Goal: Use online tool/utility: Use online tool/utility

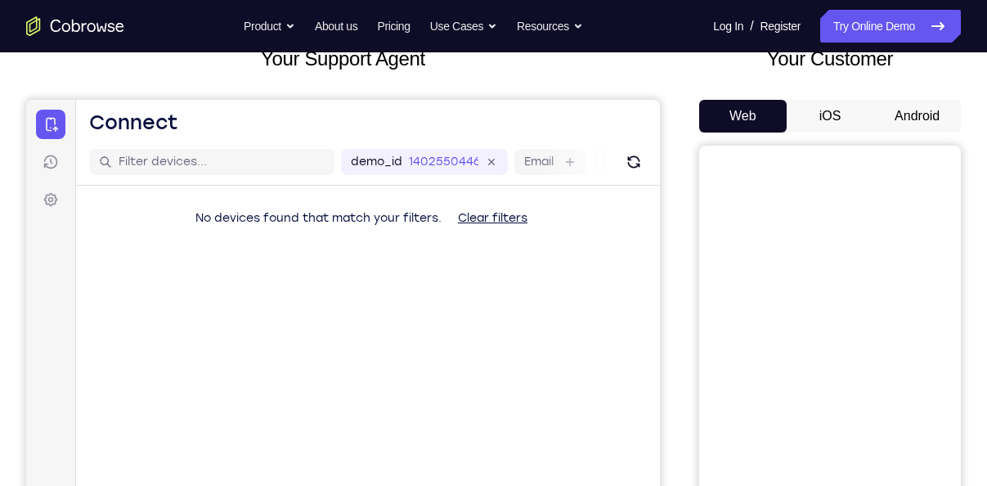
click at [906, 116] on button "Android" at bounding box center [918, 116] width 88 height 33
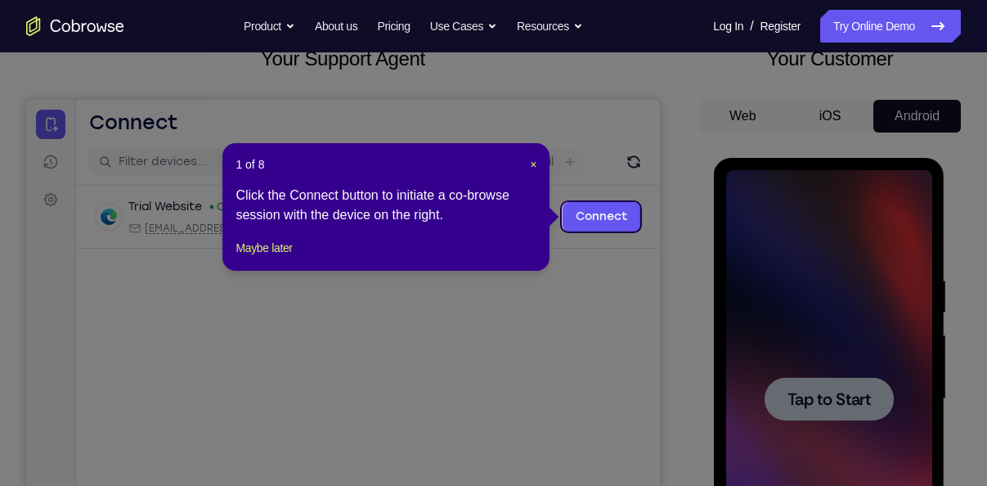
click at [831, 396] on icon at bounding box center [499, 243] width 999 height 486
click at [531, 164] on span "×" at bounding box center [533, 164] width 7 height 13
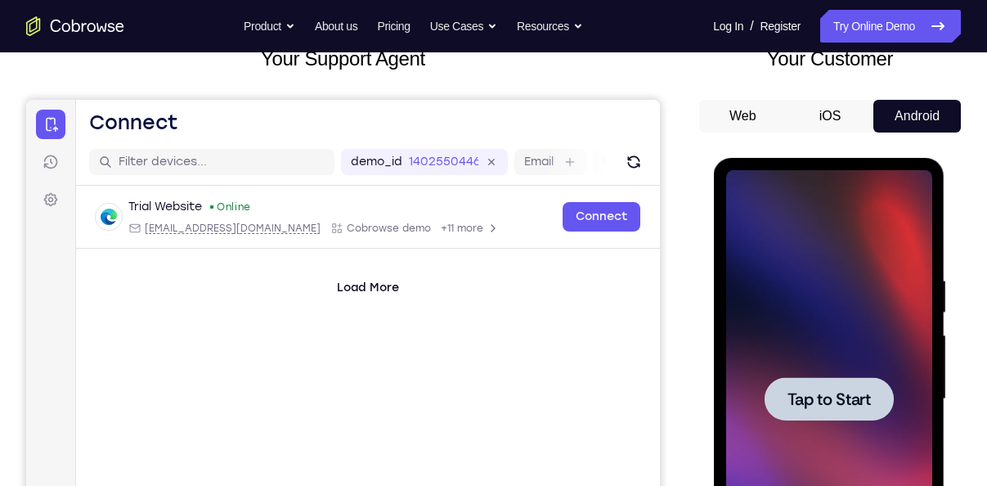
click at [828, 415] on div at bounding box center [828, 398] width 129 height 43
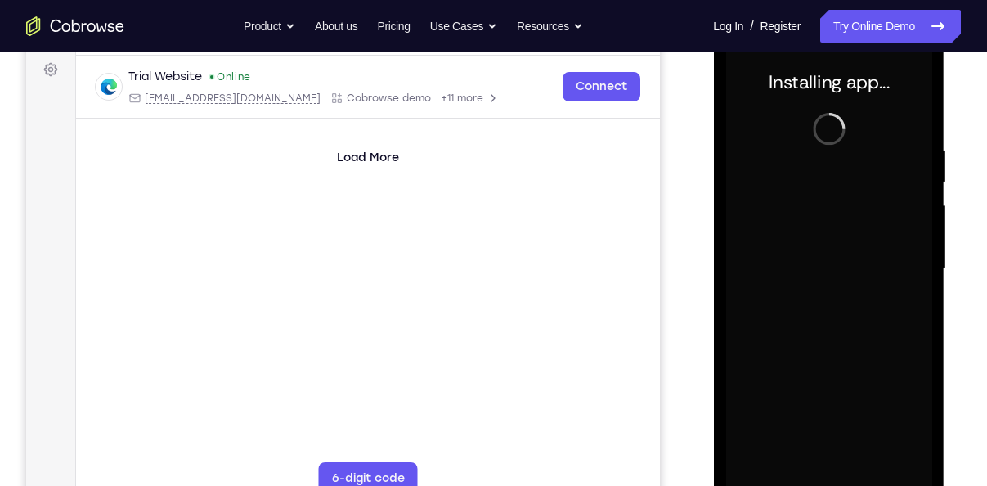
scroll to position [251, 0]
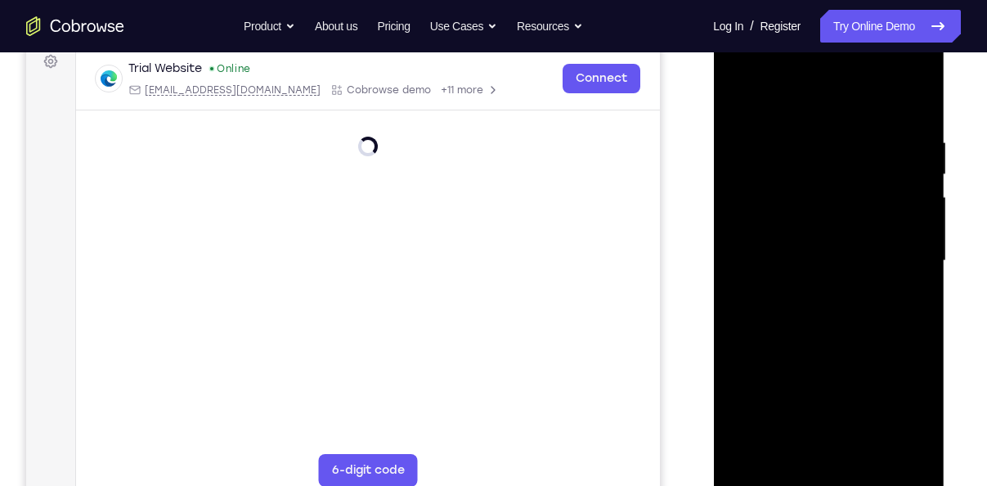
click at [832, 470] on div at bounding box center [828, 261] width 206 height 458
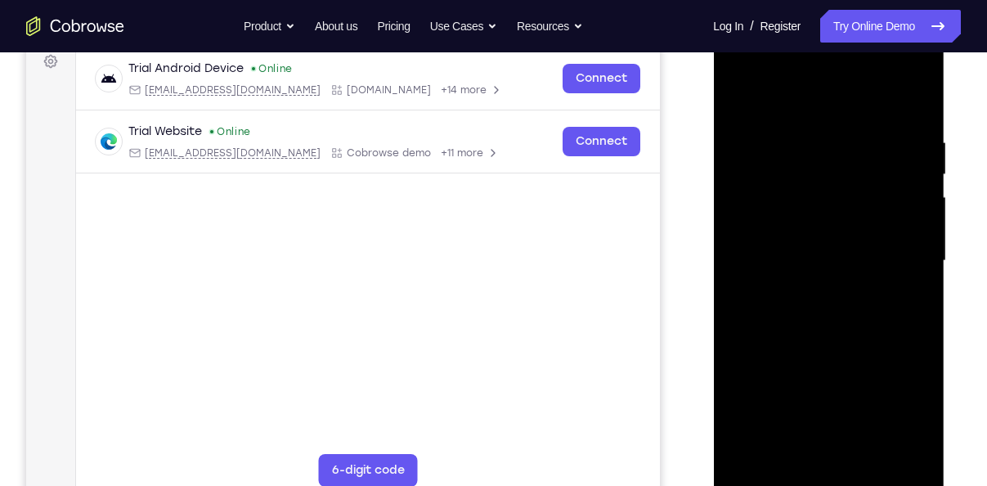
click at [824, 478] on div at bounding box center [828, 261] width 206 height 458
click at [896, 411] on div at bounding box center [828, 261] width 206 height 458
click at [789, 110] on div at bounding box center [828, 261] width 206 height 458
click at [901, 248] on div at bounding box center [828, 261] width 206 height 458
click at [814, 292] on div at bounding box center [828, 261] width 206 height 458
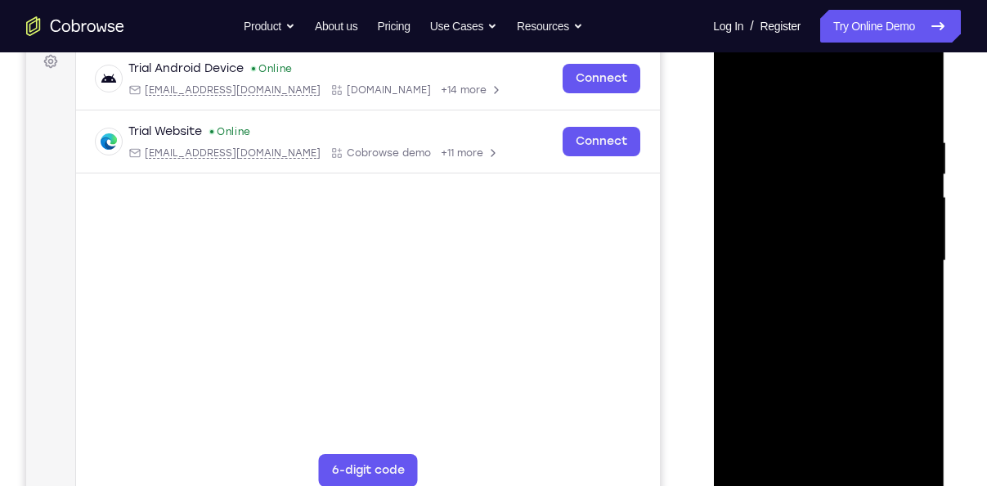
click at [792, 238] on div at bounding box center [828, 261] width 206 height 458
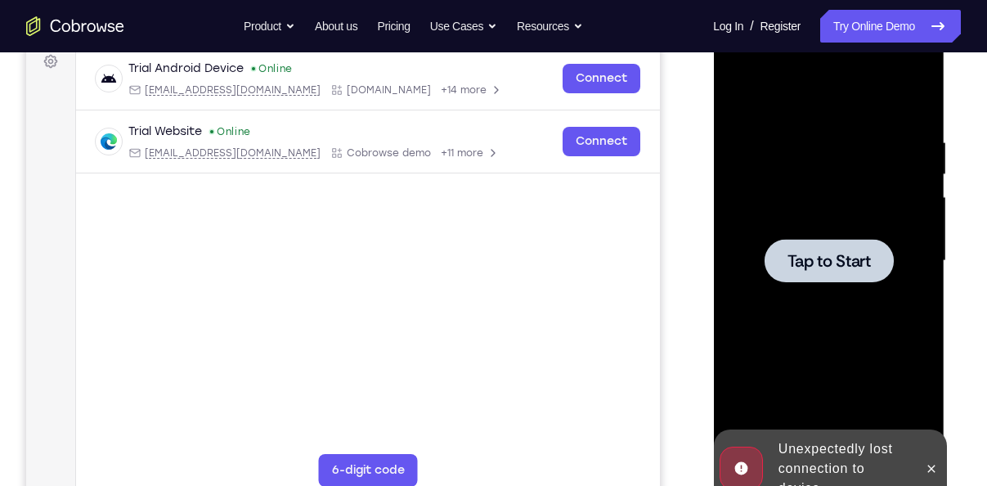
click at [835, 253] on span "Tap to Start" at bounding box center [828, 261] width 83 height 16
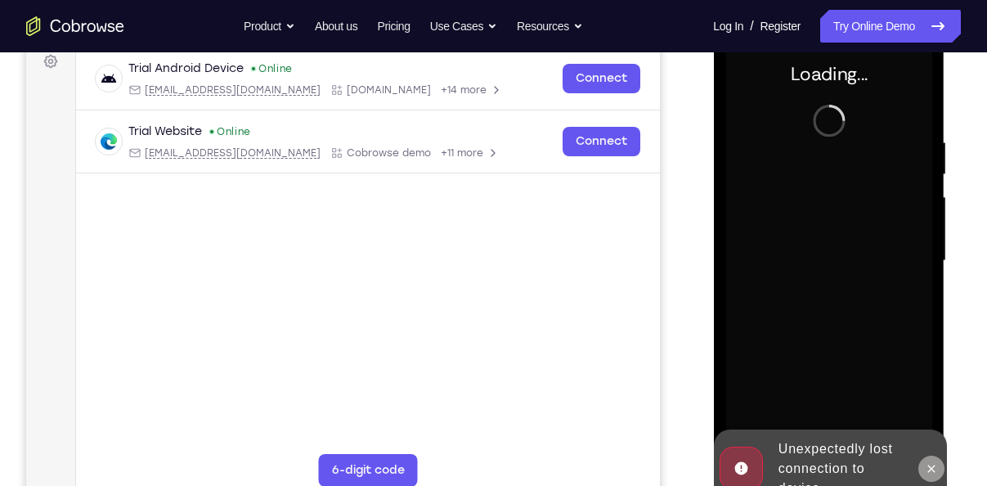
click at [928, 465] on icon at bounding box center [930, 468] width 7 height 7
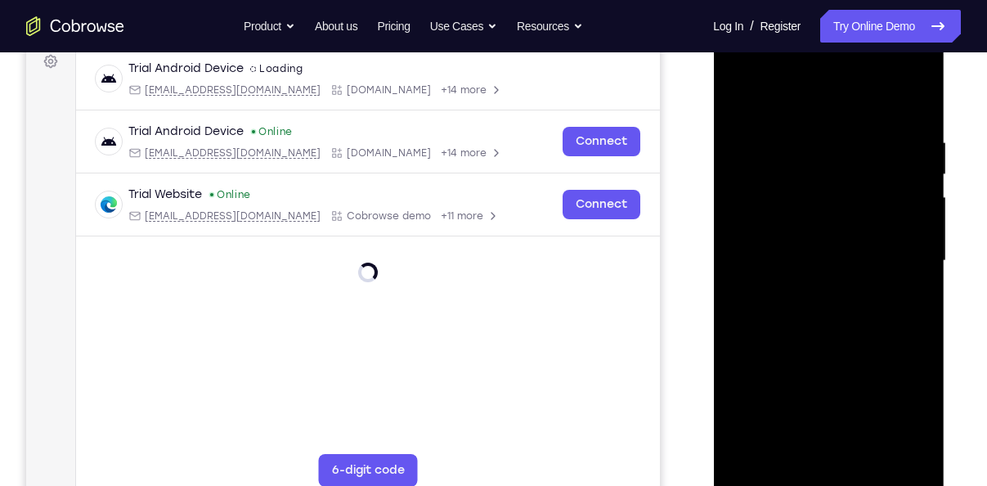
click at [827, 472] on div at bounding box center [828, 261] width 206 height 458
click at [830, 477] on div at bounding box center [828, 261] width 206 height 458
click at [900, 415] on div at bounding box center [828, 261] width 206 height 458
click at [787, 88] on div at bounding box center [828, 261] width 206 height 458
click at [899, 251] on div at bounding box center [828, 261] width 206 height 458
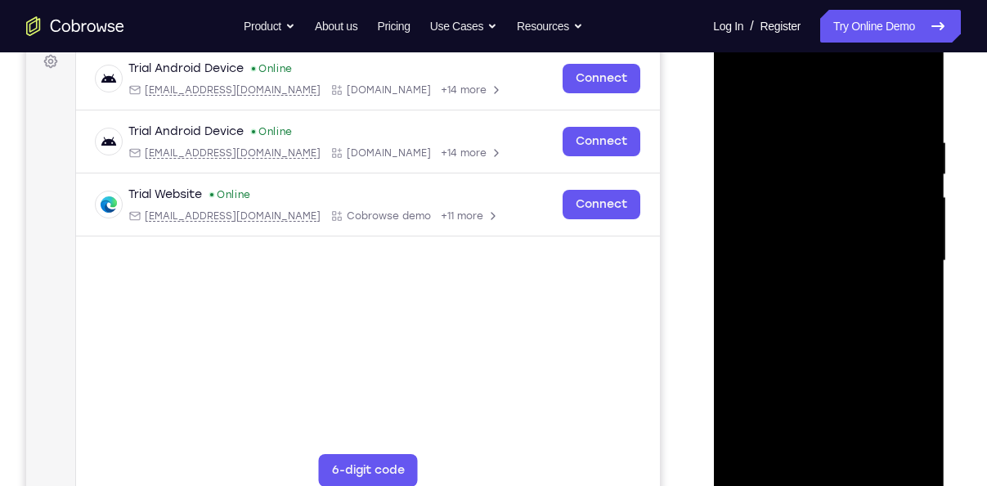
click at [899, 251] on div at bounding box center [828, 261] width 206 height 458
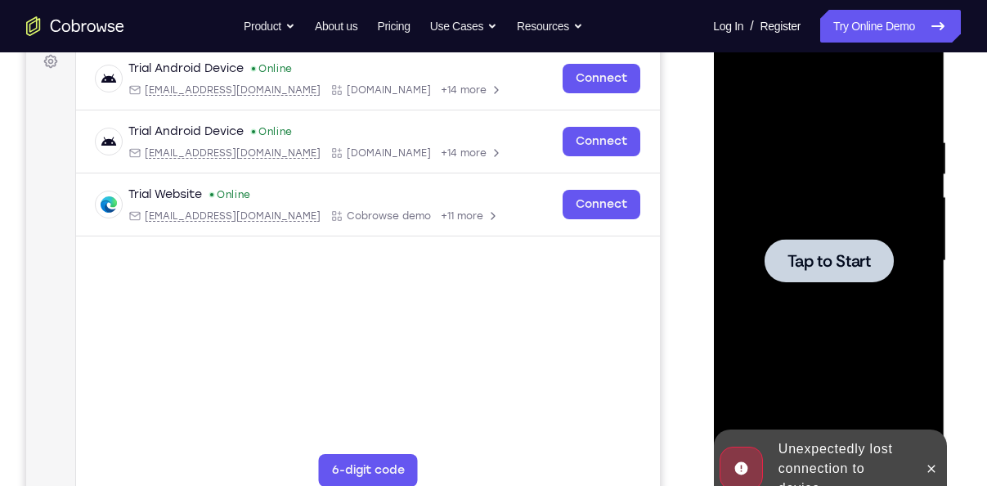
click at [809, 243] on div at bounding box center [828, 260] width 129 height 43
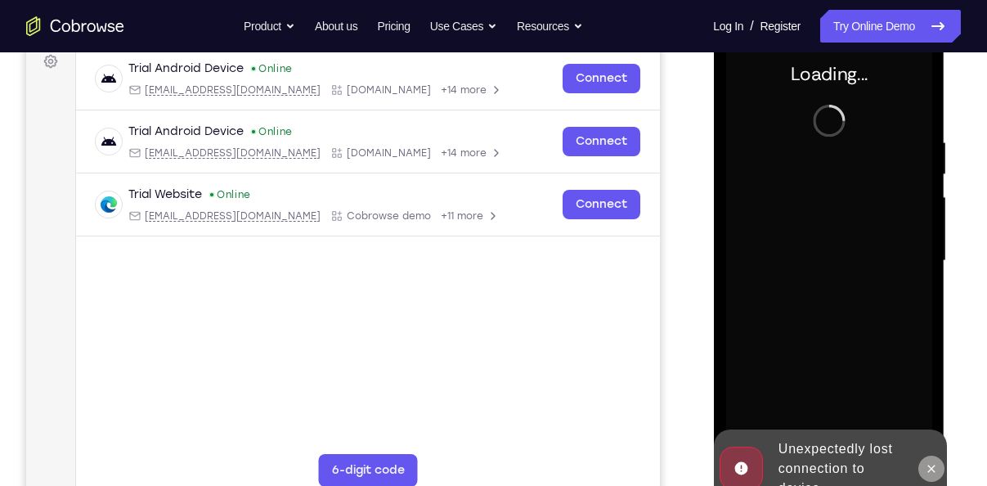
click at [923, 464] on button at bounding box center [931, 469] width 26 height 26
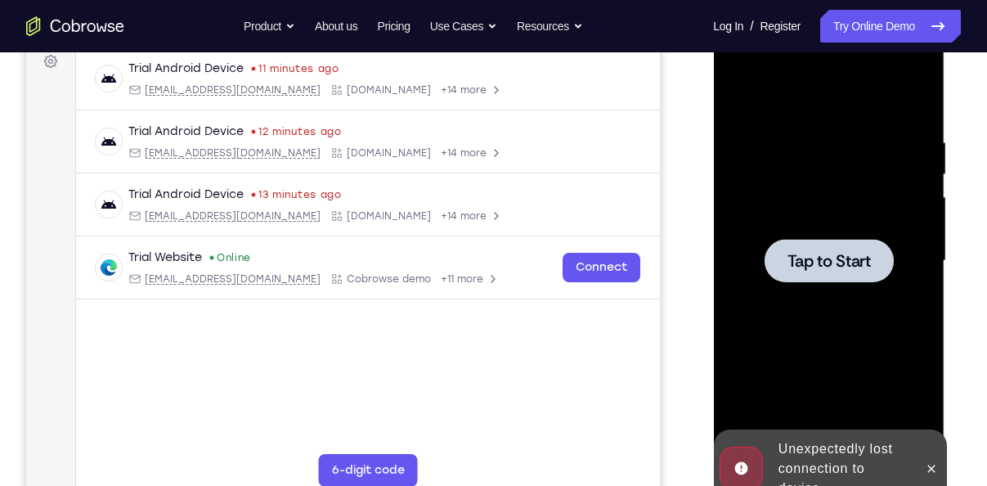
click at [783, 243] on div at bounding box center [828, 260] width 129 height 43
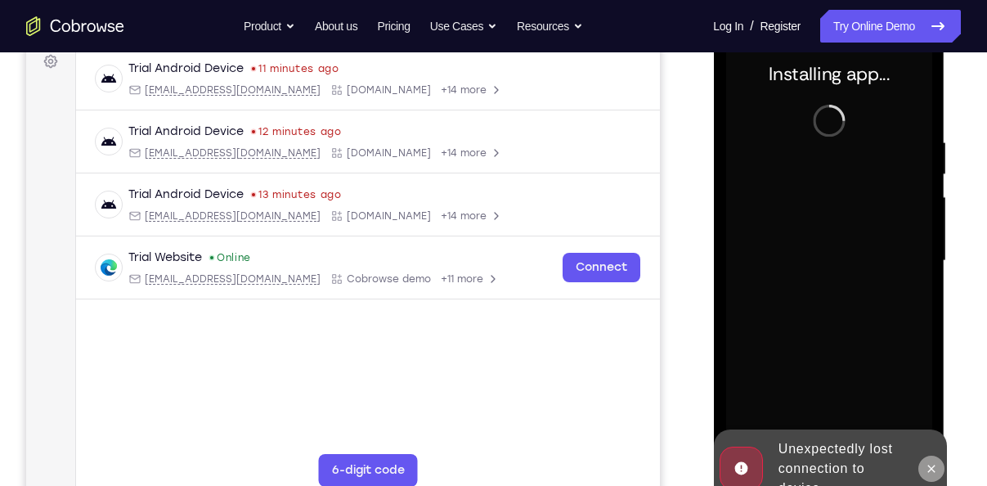
click at [930, 463] on icon at bounding box center [930, 468] width 13 height 13
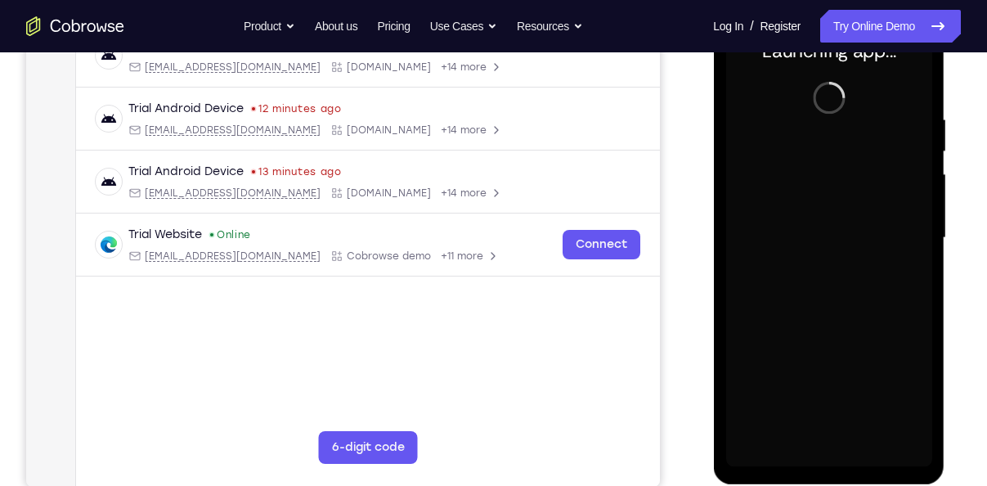
scroll to position [277, 0]
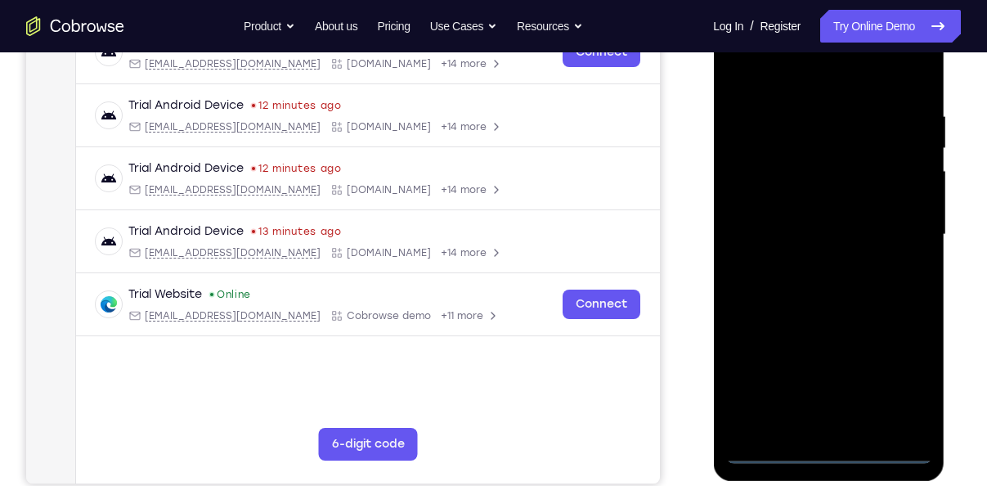
click at [820, 453] on div at bounding box center [828, 235] width 206 height 458
click at [902, 383] on div at bounding box center [828, 235] width 206 height 458
click at [791, 83] on div at bounding box center [828, 235] width 206 height 458
click at [910, 227] on div at bounding box center [828, 235] width 206 height 458
click at [817, 266] on div at bounding box center [828, 235] width 206 height 458
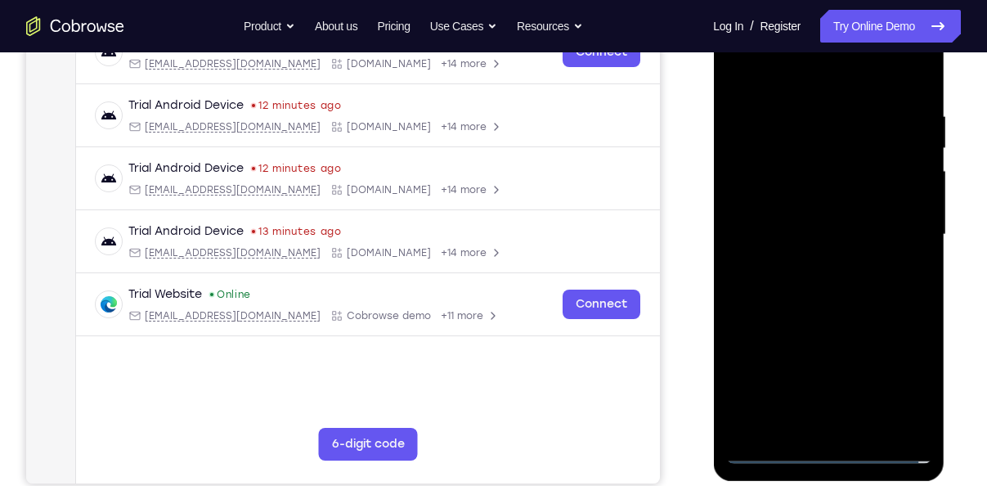
click at [799, 218] on div at bounding box center [828, 235] width 206 height 458
click at [775, 207] on div at bounding box center [828, 235] width 206 height 458
click at [793, 232] on div at bounding box center [828, 235] width 206 height 458
click at [843, 287] on div at bounding box center [828, 235] width 206 height 458
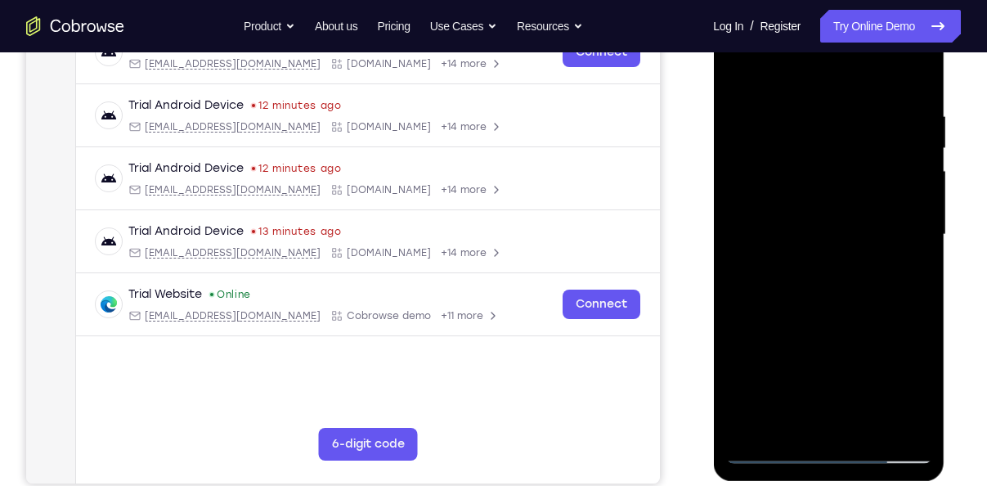
click at [843, 287] on div at bounding box center [828, 235] width 206 height 458
click at [820, 281] on div at bounding box center [828, 235] width 206 height 458
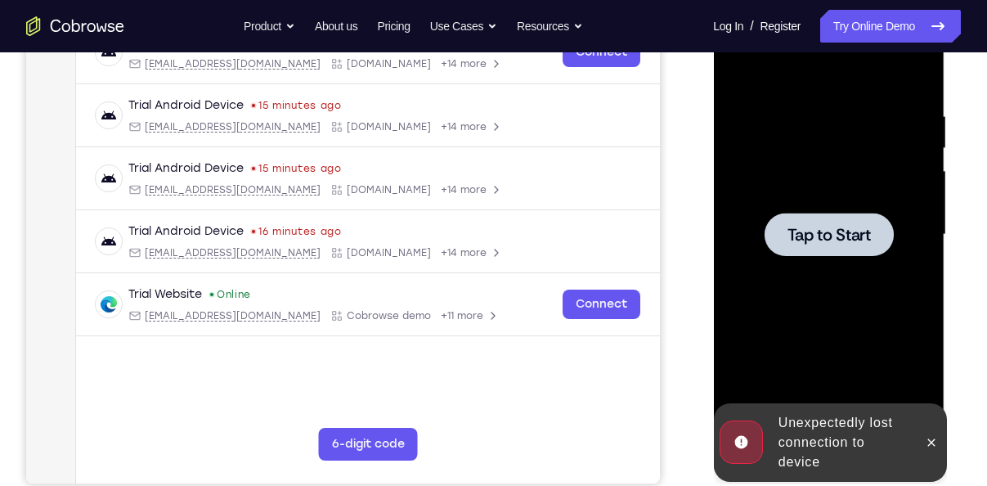
click at [800, 218] on div at bounding box center [828, 234] width 129 height 43
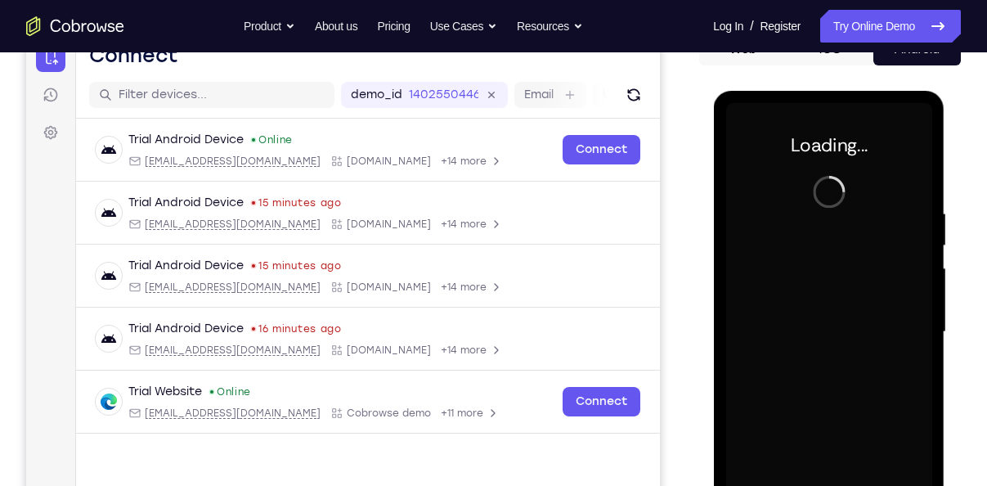
scroll to position [179, 0]
